Goal: Task Accomplishment & Management: Manage account settings

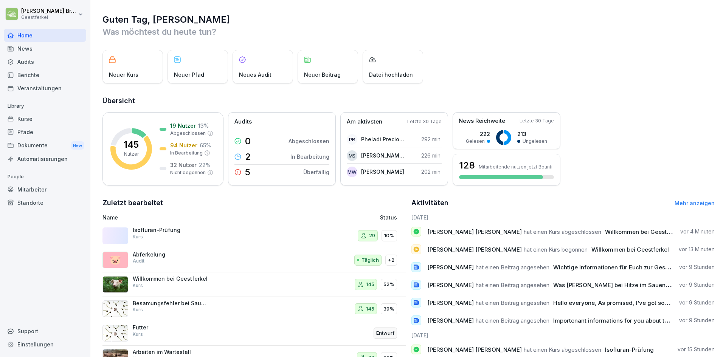
click at [41, 186] on div "Mitarbeiter" at bounding box center [45, 189] width 82 height 13
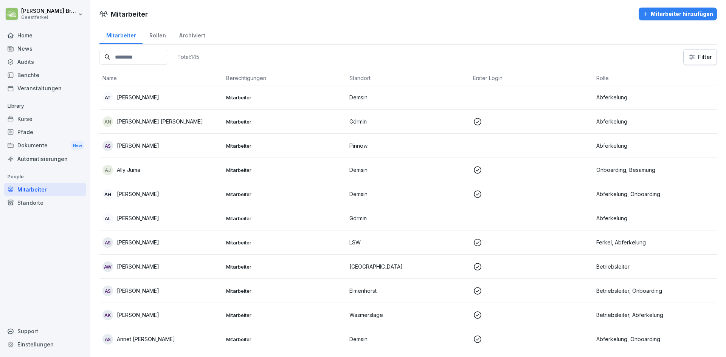
click at [133, 58] on input at bounding box center [133, 57] width 69 height 15
click at [518, 119] on p at bounding box center [532, 121] width 118 height 9
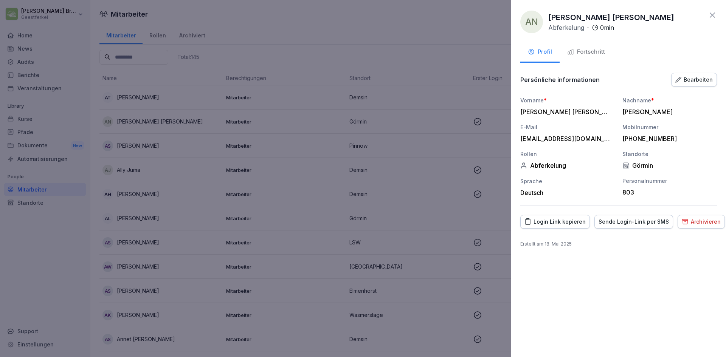
click at [708, 81] on div "Bearbeiten" at bounding box center [693, 80] width 37 height 8
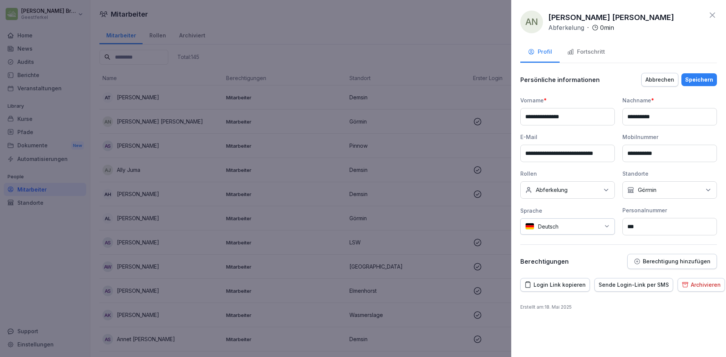
click at [590, 150] on input "**********" at bounding box center [567, 153] width 94 height 17
click at [588, 94] on div "**********" at bounding box center [618, 170] width 197 height 197
drag, startPoint x: 577, startPoint y: 117, endPoint x: 520, endPoint y: 121, distance: 56.8
click at [520, 121] on input "**********" at bounding box center [567, 116] width 94 height 17
click at [714, 16] on icon at bounding box center [712, 15] width 9 height 9
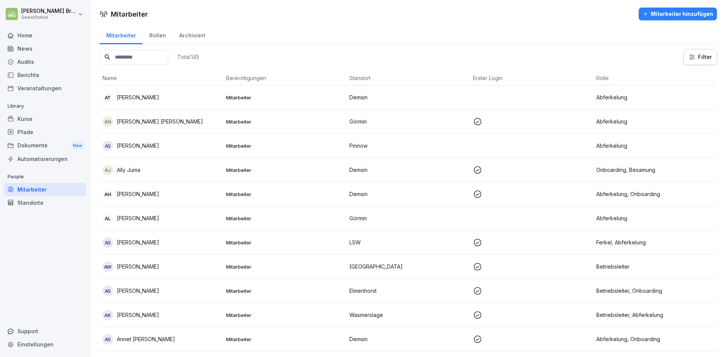
click at [131, 62] on input at bounding box center [133, 57] width 69 height 15
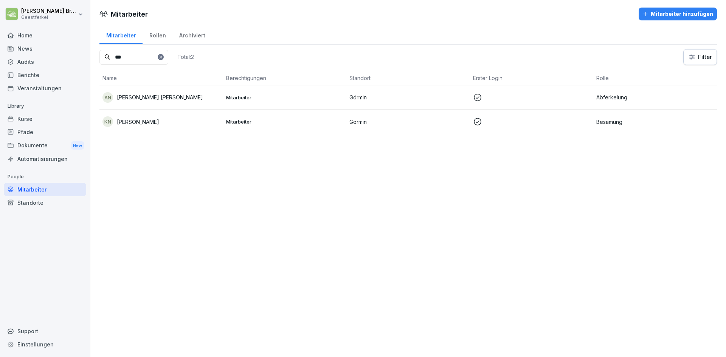
type input "***"
click at [241, 117] on td "Mitarbeiter" at bounding box center [285, 122] width 124 height 24
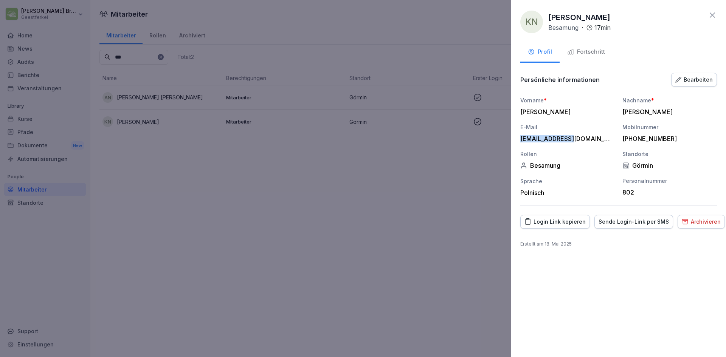
drag, startPoint x: 570, startPoint y: 139, endPoint x: 517, endPoint y: 138, distance: 53.3
click at [517, 138] on div "KN [PERSON_NAME] Besamung · 17 min Profil Fortschritt Persönliche informationen…" at bounding box center [618, 178] width 215 height 357
copy div "[EMAIL_ADDRESS][DOMAIN_NAME]"
drag, startPoint x: 548, startPoint y: 111, endPoint x: 513, endPoint y: 111, distance: 34.8
click at [513, 111] on div "KN [PERSON_NAME] Besamung · 17 min Profil Fortschritt Persönliche informationen…" at bounding box center [618, 178] width 215 height 357
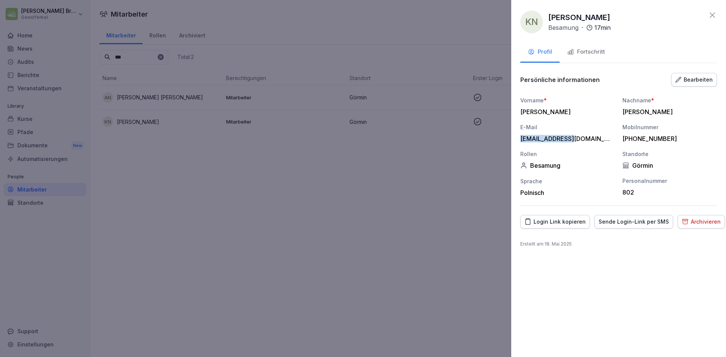
copy div "[PERSON_NAME]"
click at [558, 224] on div "Login Link kopieren" at bounding box center [554, 222] width 61 height 8
click at [712, 17] on icon at bounding box center [712, 15] width 9 height 9
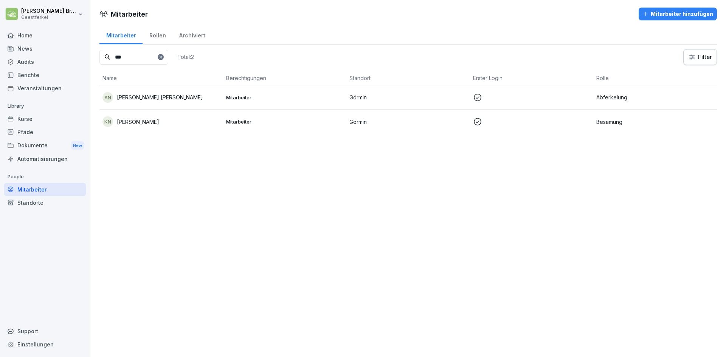
click at [599, 96] on p "Abferkelung" at bounding box center [655, 97] width 118 height 8
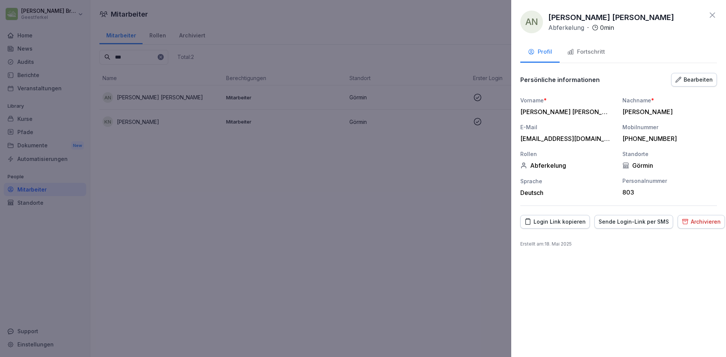
click at [555, 224] on div "Login Link kopieren" at bounding box center [554, 222] width 61 height 8
click at [619, 220] on div "Sende Login-Link per SMS" at bounding box center [633, 222] width 70 height 8
click at [139, 120] on div at bounding box center [363, 178] width 726 height 357
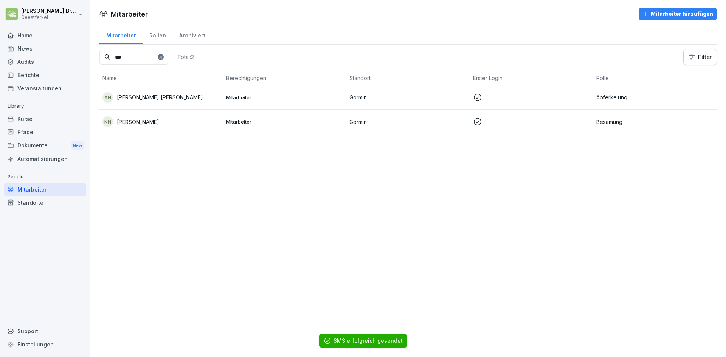
click at [146, 122] on p "[PERSON_NAME]" at bounding box center [138, 122] width 42 height 8
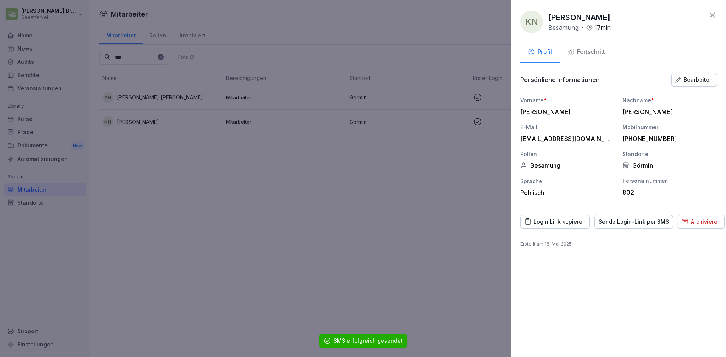
click at [634, 224] on div "Sende Login-Link per SMS" at bounding box center [633, 222] width 70 height 8
